Goal: Information Seeking & Learning: Learn about a topic

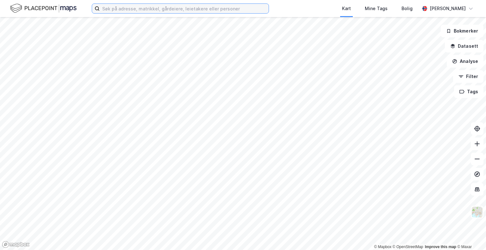
click at [205, 8] on input at bounding box center [184, 8] width 169 height 9
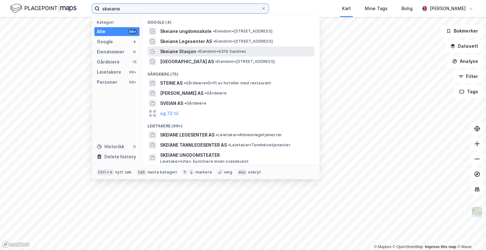
type input "skeiane"
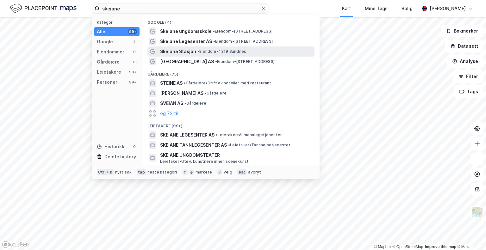
click at [201, 53] on span "• Eiendom • 4319 [GEOGRAPHIC_DATA]" at bounding box center [221, 51] width 49 height 5
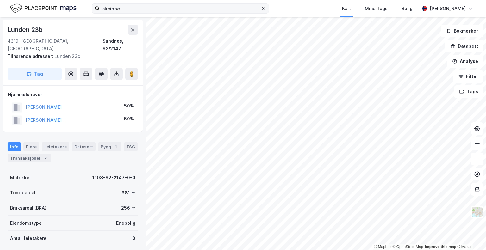
click at [263, 9] on icon at bounding box center [263, 9] width 4 height 4
click at [261, 9] on input "skeiane" at bounding box center [180, 8] width 161 height 9
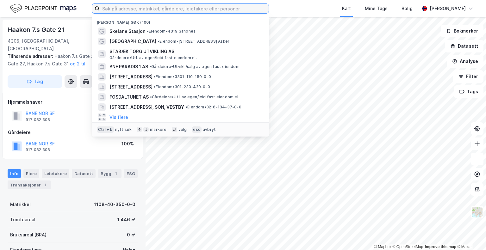
click at [143, 9] on input at bounding box center [184, 8] width 169 height 9
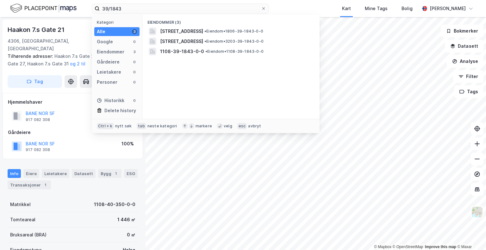
click at [74, 108] on div "BANE NOR SF 917 082 308 100%" at bounding box center [73, 115] width 130 height 15
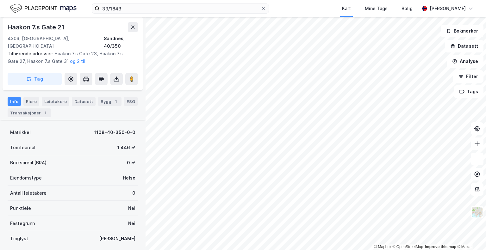
scroll to position [71, 0]
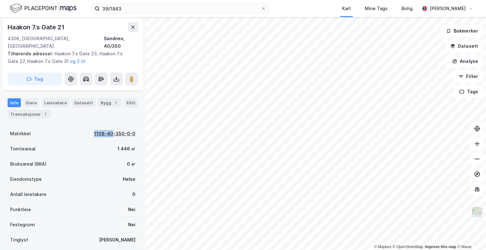
drag, startPoint x: 87, startPoint y: 122, endPoint x: 110, endPoint y: 124, distance: 22.8
click at [110, 126] on div "Matrikkel 1108-40-350-0-0" at bounding box center [73, 133] width 130 height 15
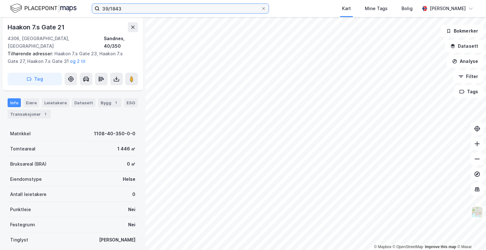
click at [101, 10] on input "39/1843" at bounding box center [180, 8] width 161 height 9
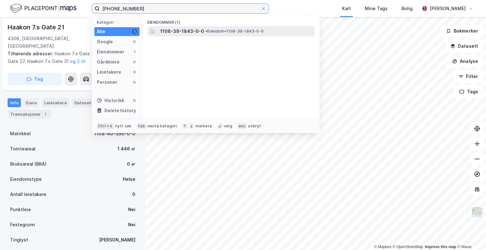
type input "[PHONE_NUMBER]"
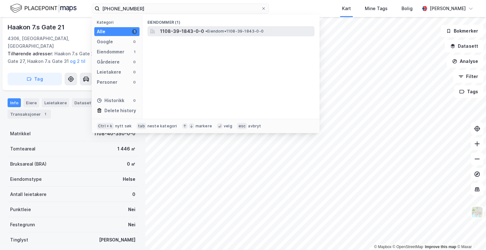
click at [176, 33] on span "1108-39-1843-0-0" at bounding box center [182, 31] width 44 height 8
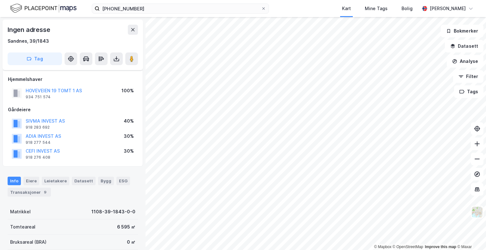
scroll to position [71, 0]
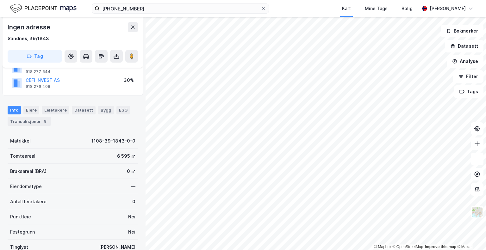
click at [300, 4] on div "[PHONE_NUMBER] Kart Mine Tags [PERSON_NAME] © Mapbox © OpenStreetMap Improve th…" at bounding box center [243, 125] width 486 height 250
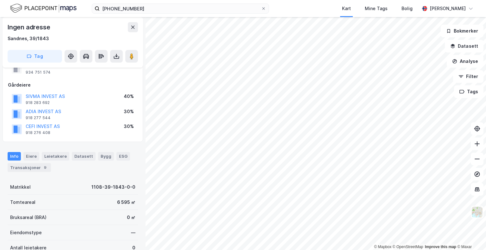
scroll to position [0, 0]
